Goal: Transaction & Acquisition: Obtain resource

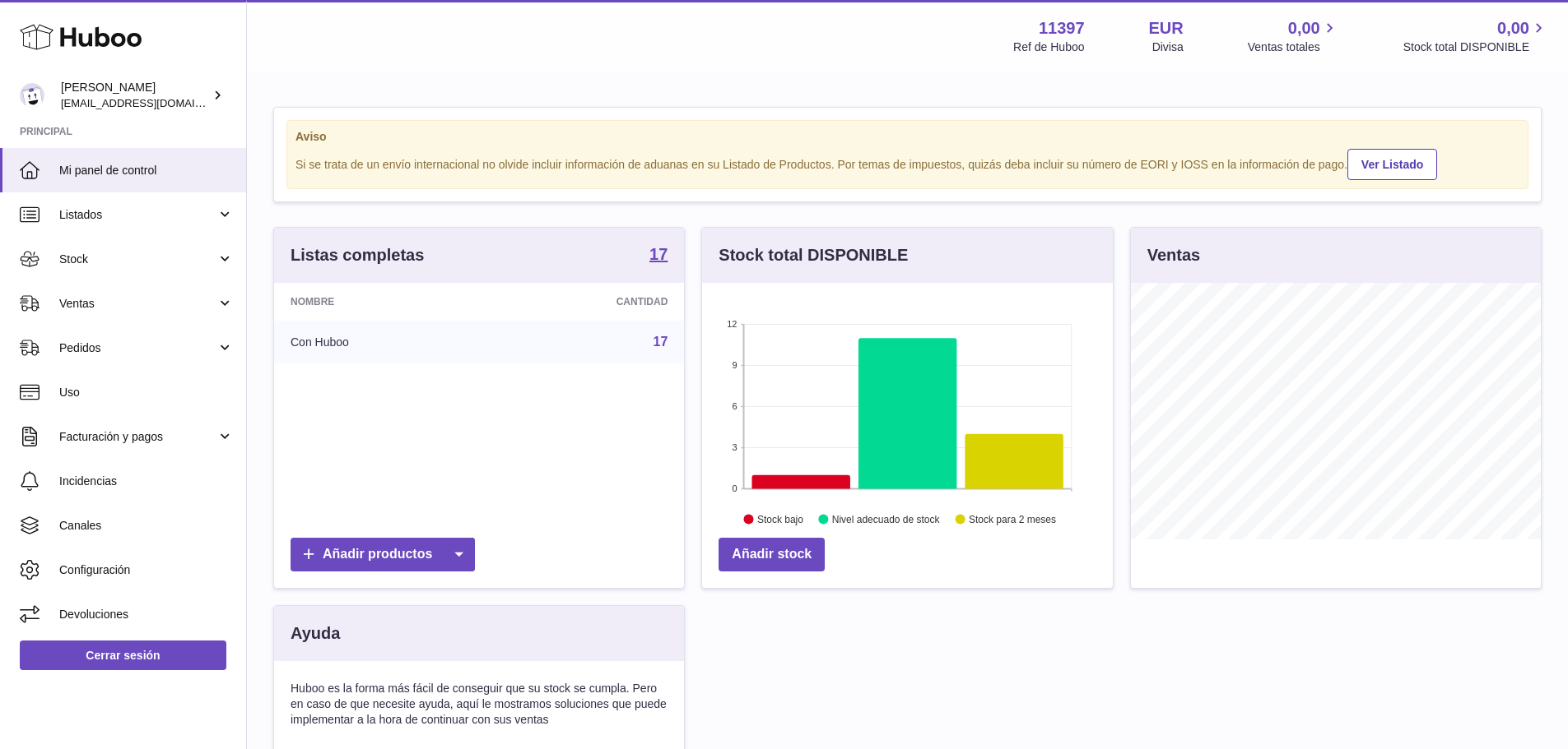
scroll to position [257, 411]
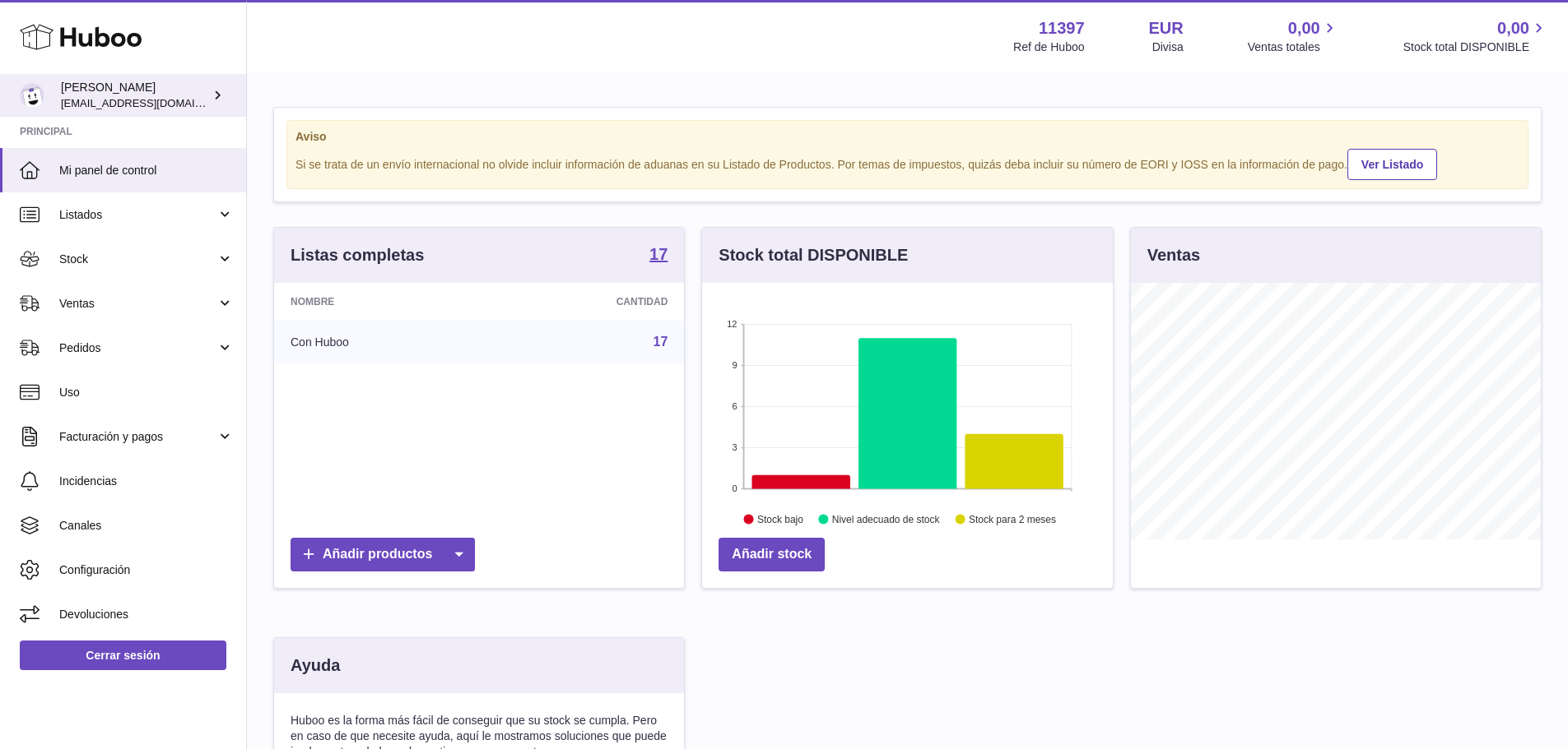
click at [196, 98] on div "[PERSON_NAME] [EMAIL_ADDRESS][DOMAIN_NAME]" at bounding box center [135, 95] width 148 height 31
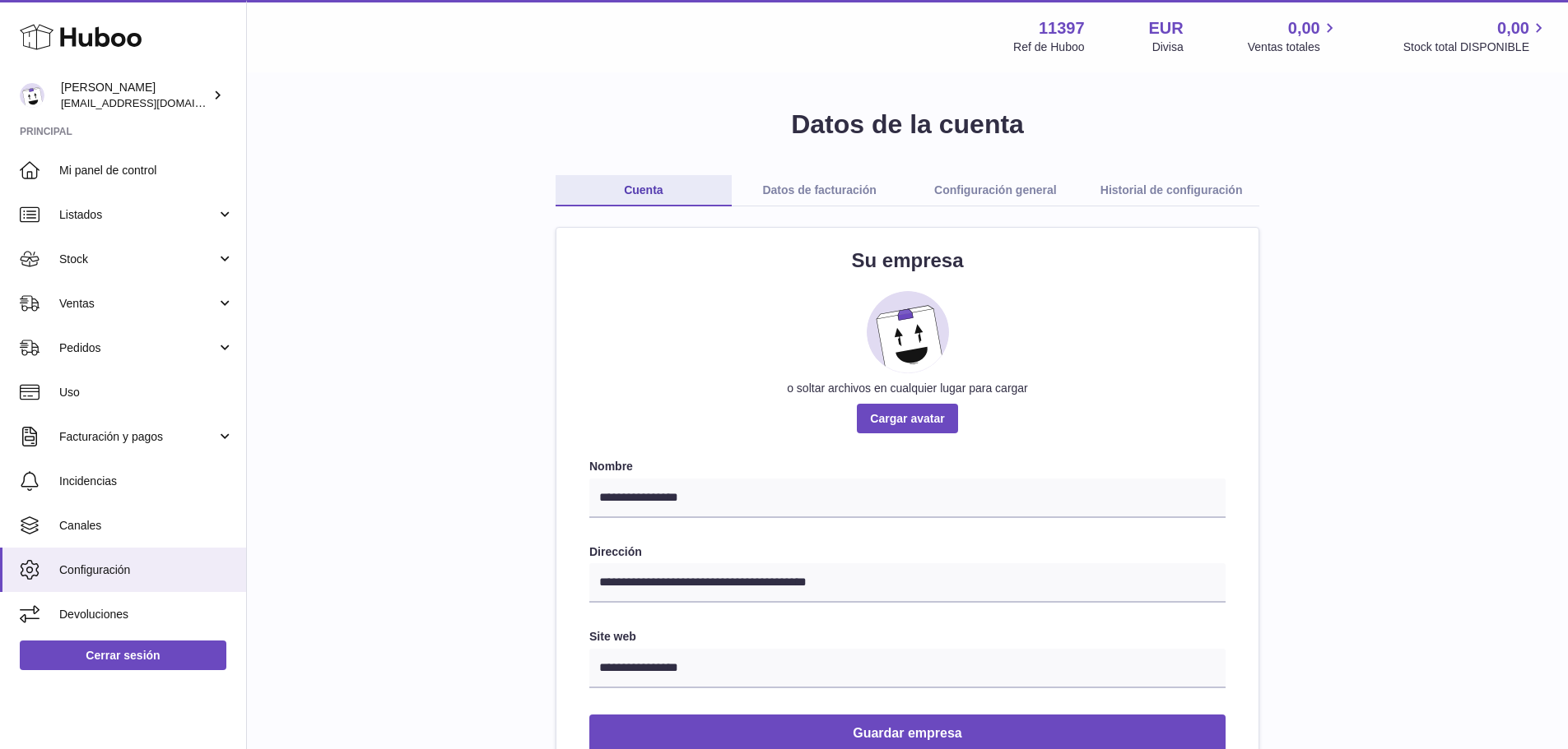
click at [975, 189] on link "Configuración general" at bounding box center [996, 190] width 176 height 31
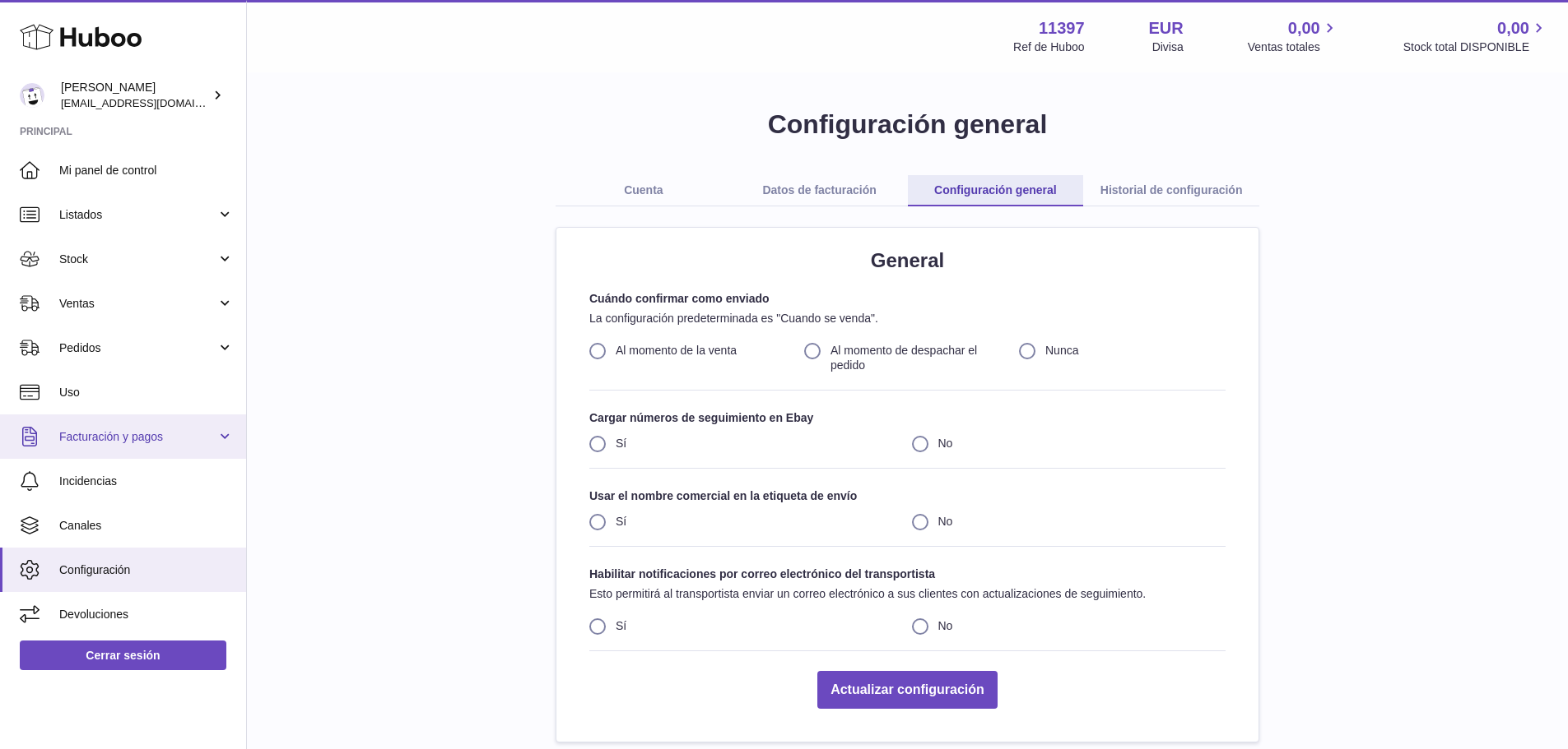
click at [164, 438] on span "Facturación y pagos" at bounding box center [138, 437] width 157 height 16
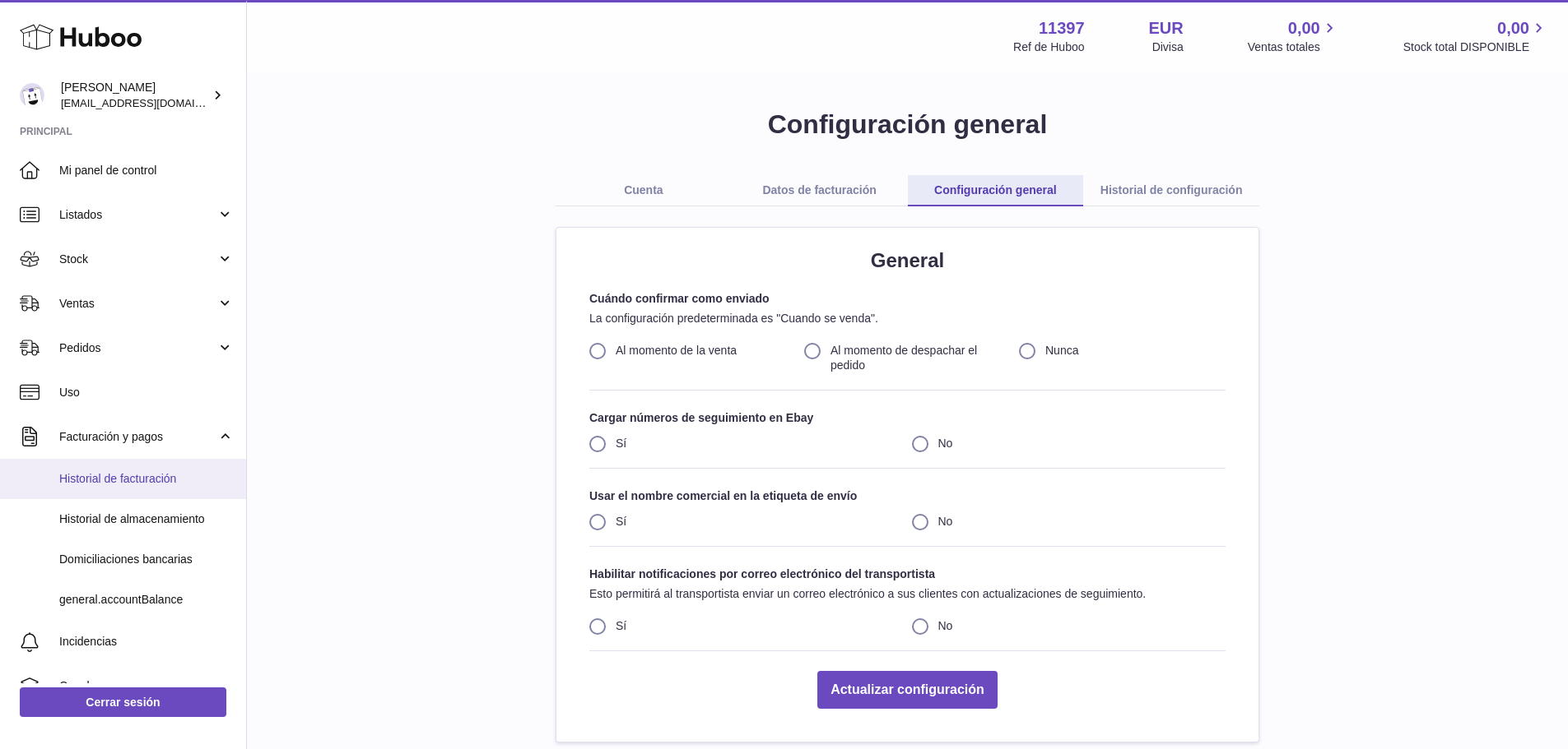
click at [156, 475] on span "Historial de facturación" at bounding box center [147, 479] width 174 height 16
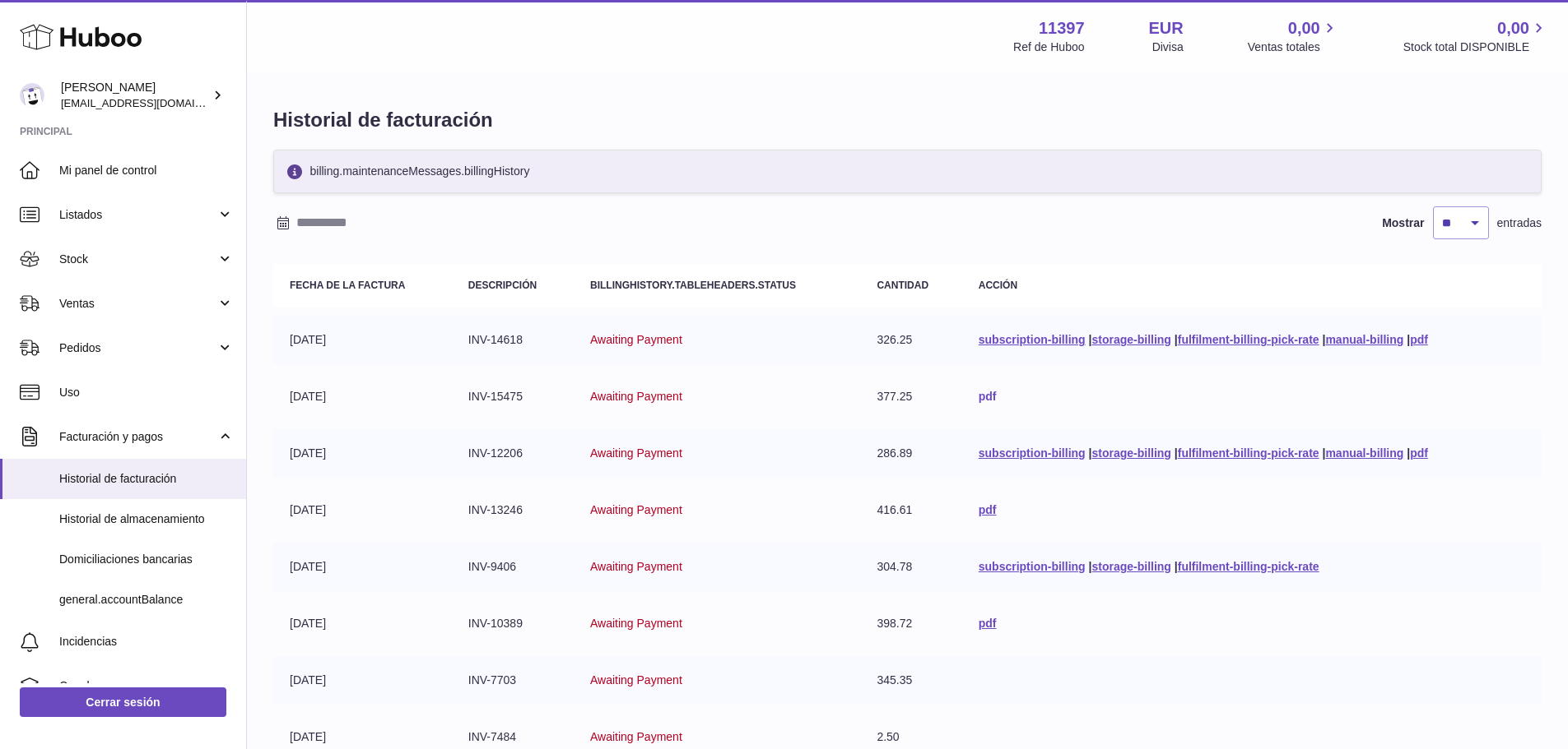
click at [980, 396] on link "pdf" at bounding box center [987, 397] width 18 height 13
